Goal: Task Accomplishment & Management: Use online tool/utility

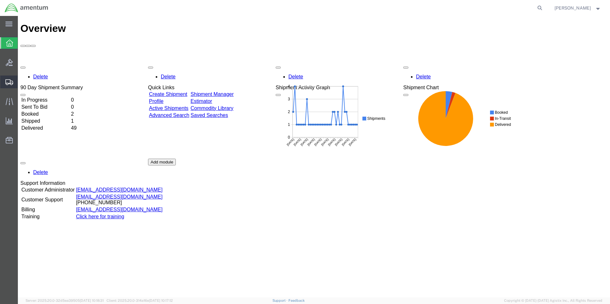
click at [0, 0] on span "Shipment Manager" at bounding box center [0, 0] width 0 height 0
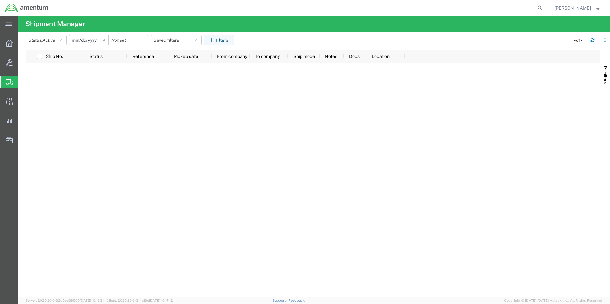
click at [0, 0] on span "Shipment Manager" at bounding box center [0, 0] width 0 height 0
click at [7, 44] on icon at bounding box center [9, 43] width 7 height 7
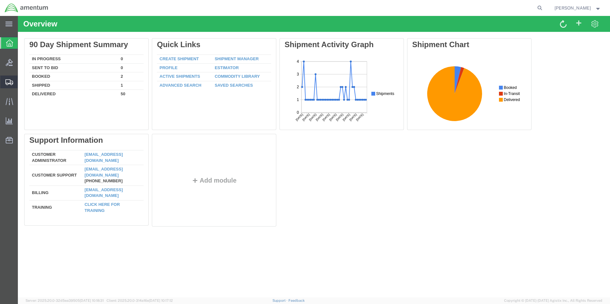
click at [6, 83] on icon at bounding box center [9, 82] width 8 height 6
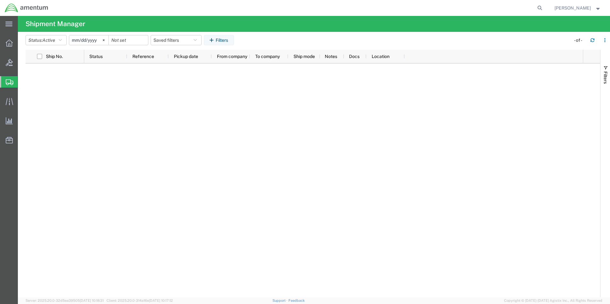
click at [0, 0] on span "Shipment Manager" at bounding box center [0, 0] width 0 height 0
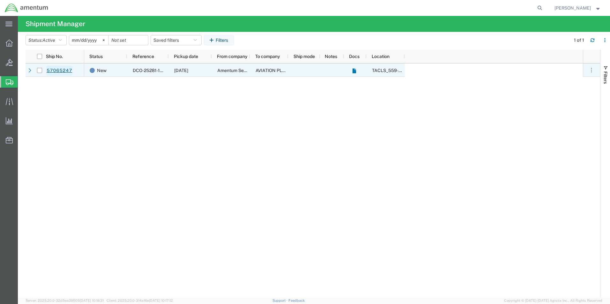
click at [57, 71] on link "57065247" at bounding box center [59, 71] width 26 height 10
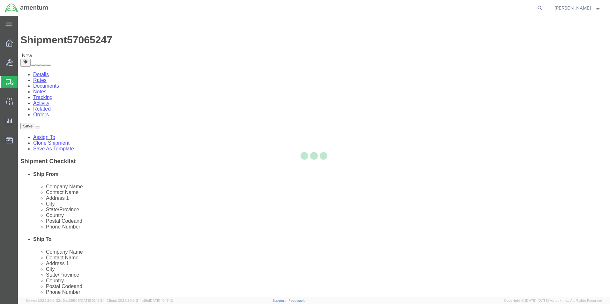
select select "42697"
select select
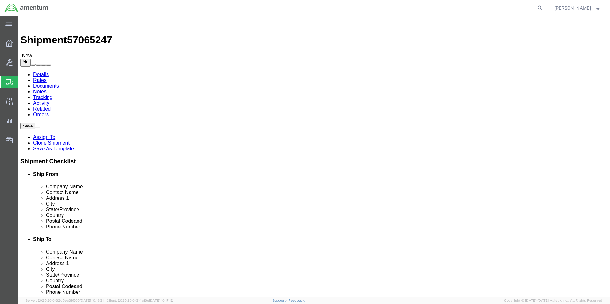
click input "text"
type input "T"
type input "Whomever"
drag, startPoint x: 345, startPoint y: 217, endPoint x: 349, endPoint y: 215, distance: 4.6
click input "text"
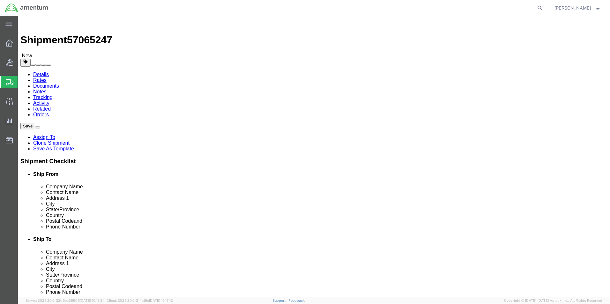
type input "[PHONE_NUMBER]"
click div "ADDITIONAL INFORMATION"
click button "Rate Shipment"
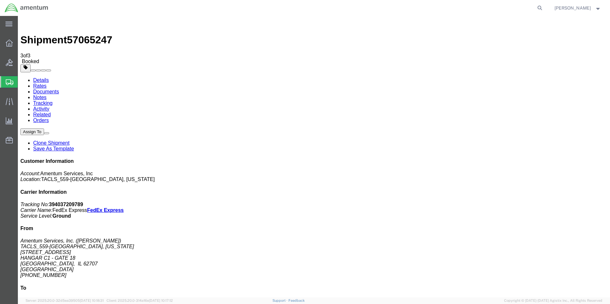
click at [38, 78] on link "Details" at bounding box center [41, 80] width 16 height 5
click span "button"
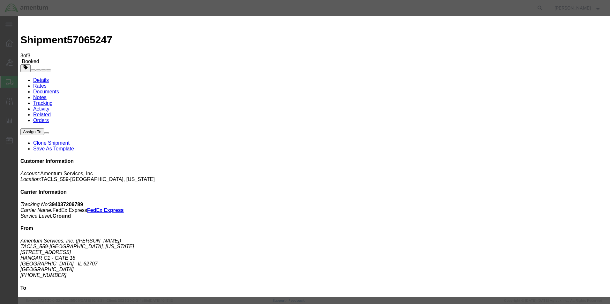
click div "[DATE] 11:04 AM"
type input "10:00 AM"
click button "Apply"
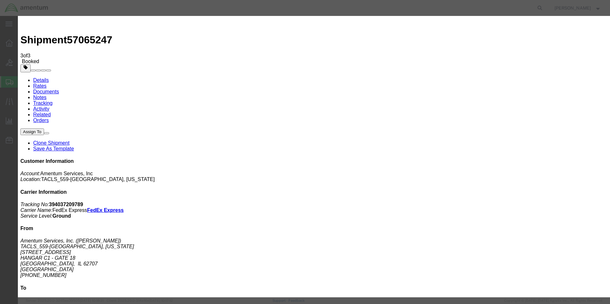
click div "[DATE] 12:04 PM"
type input "2:00 PM"
click button "Apply"
click button "Save"
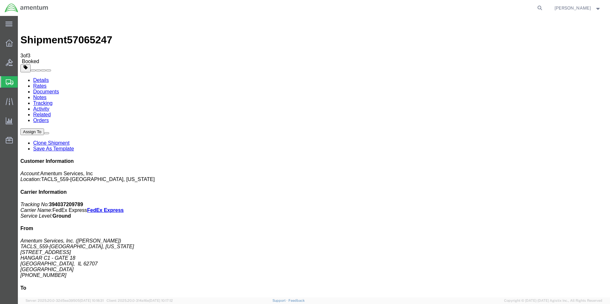
click button "Close"
click button "button"
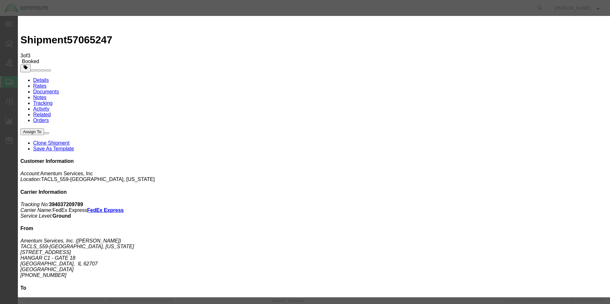
click div "[DATE] 11:04 AM"
click input "11:04 AM"
type input "9:00 AM"
click button "Apply"
click div "[DATE] 10:00 AM"
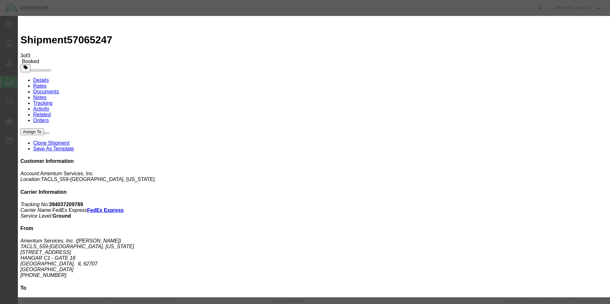
click input "15:00 AM"
click input "10:00 PM"
click div "Close Time 03:00 PM [DATE] 10:00 AM - [DATE] 10:00 AM Cancel Apply"
type input "3:00 PM"
click button "Apply"
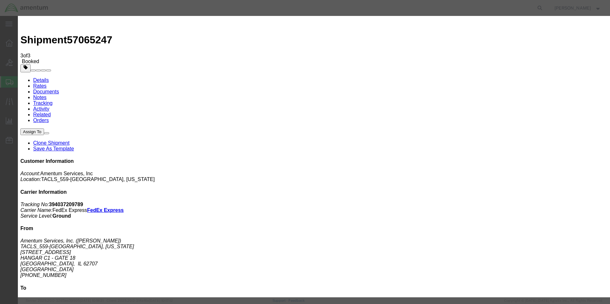
click button "Save"
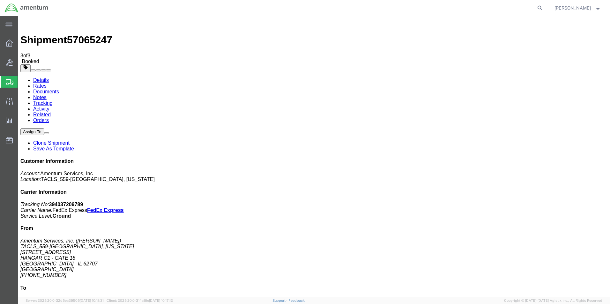
click button "Close"
click at [0, 0] on span "Shipment Manager" at bounding box center [0, 0] width 0 height 0
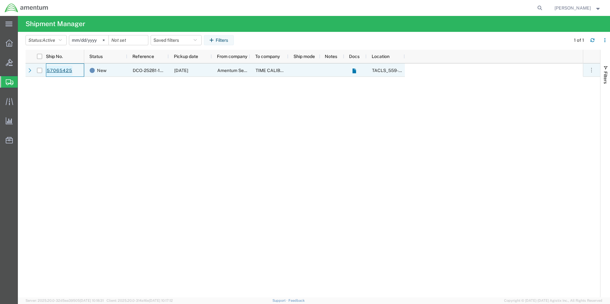
click at [53, 71] on link "57065425" at bounding box center [59, 71] width 26 height 10
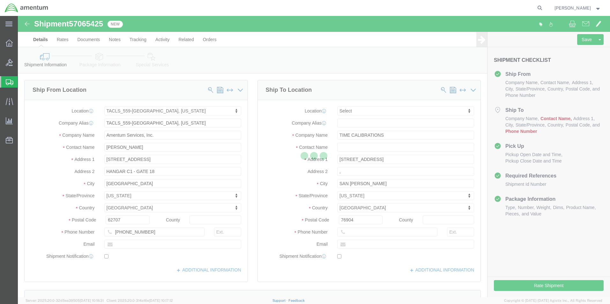
select select "42697"
select select
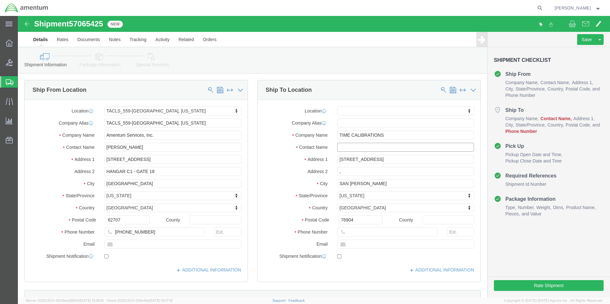
click input "text"
type input "Calibration GuRu"
click input "text"
type input "[PHONE_NUMBER]"
click div "ADDITIONAL INFORMATION"
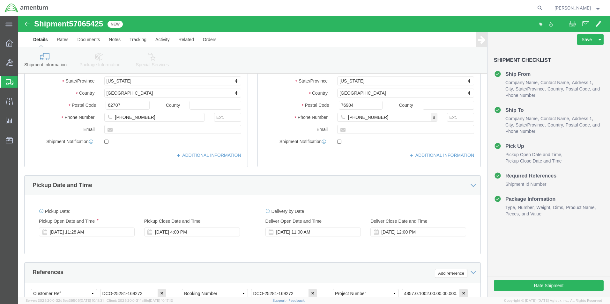
scroll to position [128, 0]
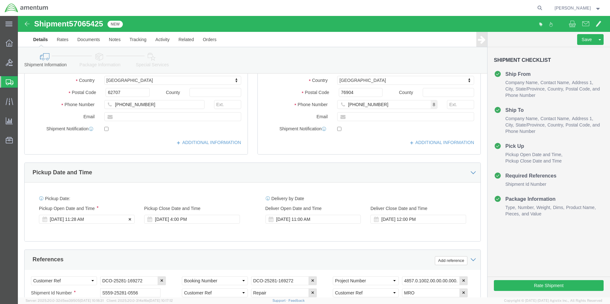
click div "[DATE] 11:28 AM"
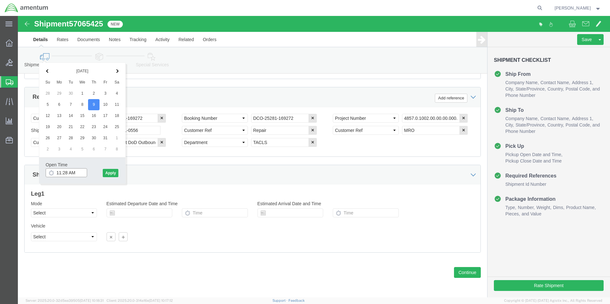
drag, startPoint x: 39, startPoint y: 156, endPoint x: 46, endPoint y: 157, distance: 7.1
click input "11:28 AM"
type input "9:00 AM"
click button "Apply"
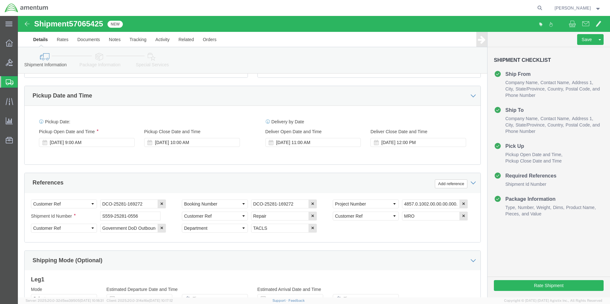
scroll to position [195, 0]
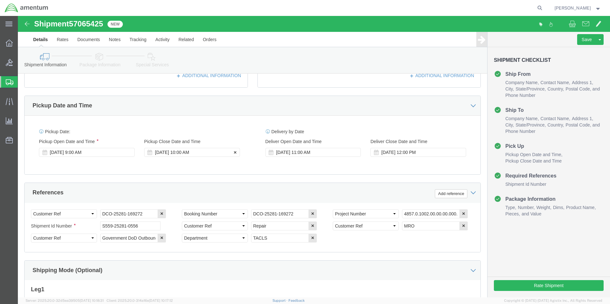
click div "[DATE] 10:00 AM"
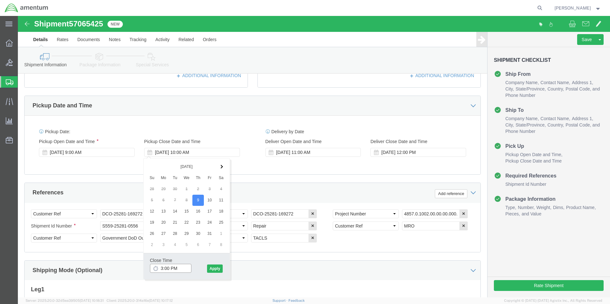
type input "3:00 PM"
click div "Close Time 3:00 PM"
click button "Apply"
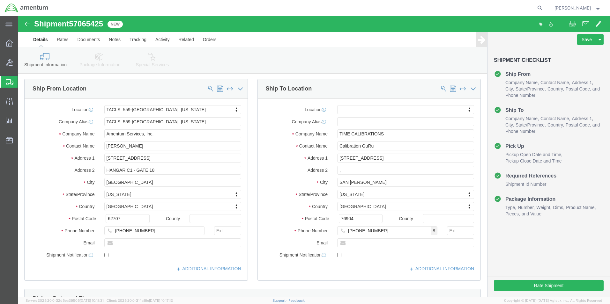
scroll to position [0, 0]
click button "Rate Shipment"
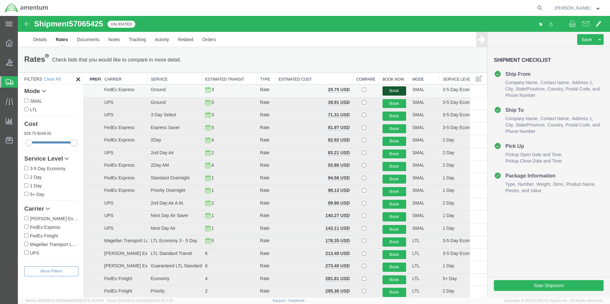
click at [391, 91] on button "Book" at bounding box center [394, 90] width 24 height 9
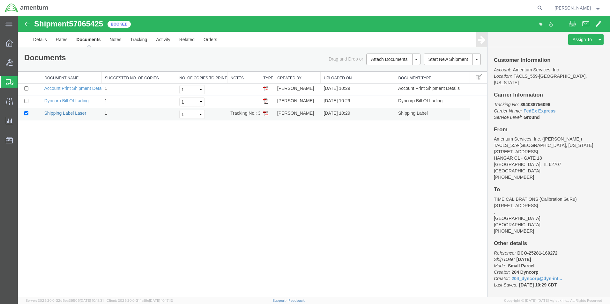
click at [79, 114] on link "Shipping Label Laser" at bounding box center [65, 113] width 42 height 5
drag, startPoint x: 57, startPoint y: 100, endPoint x: 241, endPoint y: 162, distance: 194.0
click at [57, 100] on link "Dyncorp Bill Of Lading" at bounding box center [66, 100] width 44 height 5
click at [39, 40] on link "Details" at bounding box center [40, 39] width 23 height 15
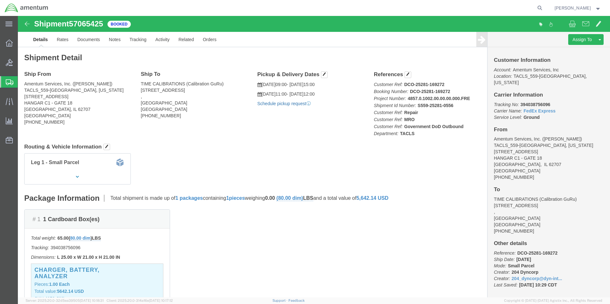
drag, startPoint x: 272, startPoint y: 89, endPoint x: 301, endPoint y: 135, distance: 53.8
click link "Schedule pickup request"
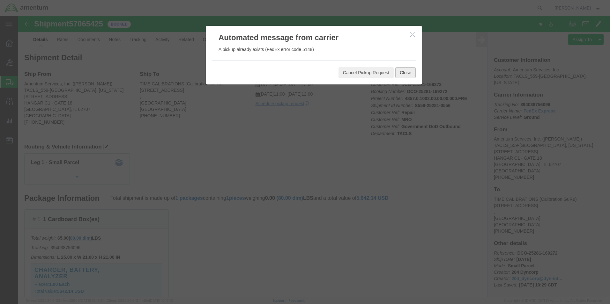
click button "Close"
